Goal: Information Seeking & Learning: Learn about a topic

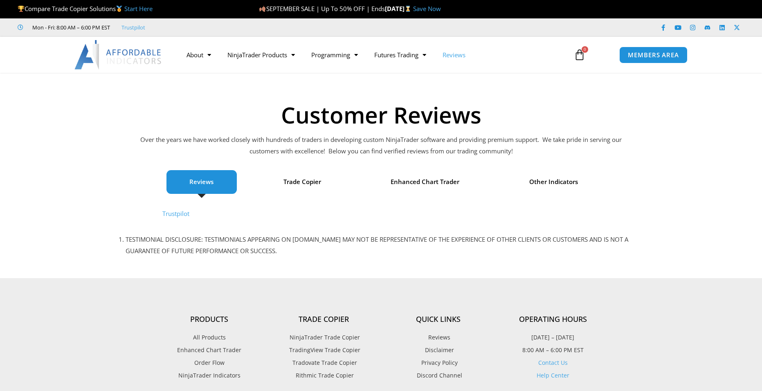
click at [580, 55] on icon at bounding box center [579, 54] width 11 height 11
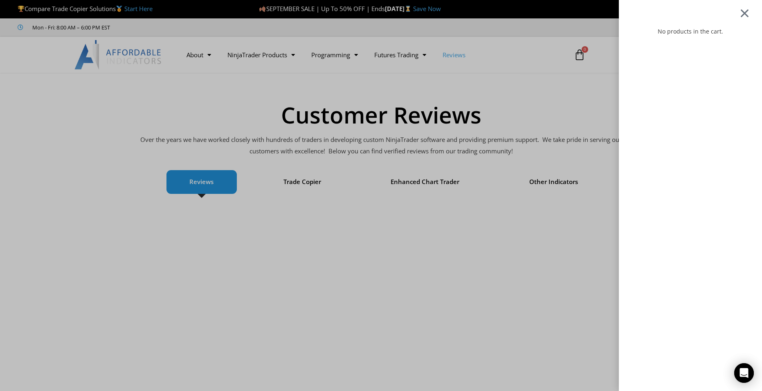
click at [750, 11] on div at bounding box center [744, 13] width 10 height 10
click at [750, 12] on div at bounding box center [744, 13] width 10 height 10
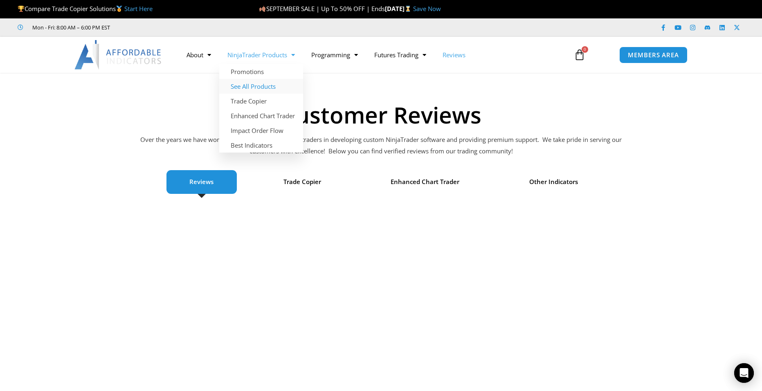
click at [269, 86] on link "See All Products" at bounding box center [261, 86] width 84 height 15
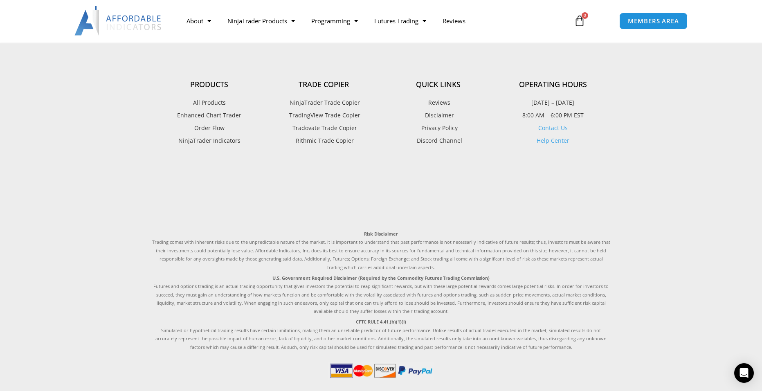
scroll to position [2126, 0]
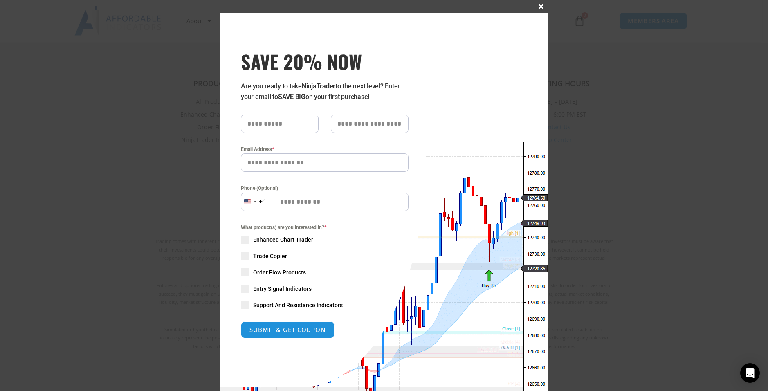
click at [536, 4] on span "SAVE 20% NOW popup" at bounding box center [540, 6] width 13 height 5
